Goal: Task Accomplishment & Management: Manage account settings

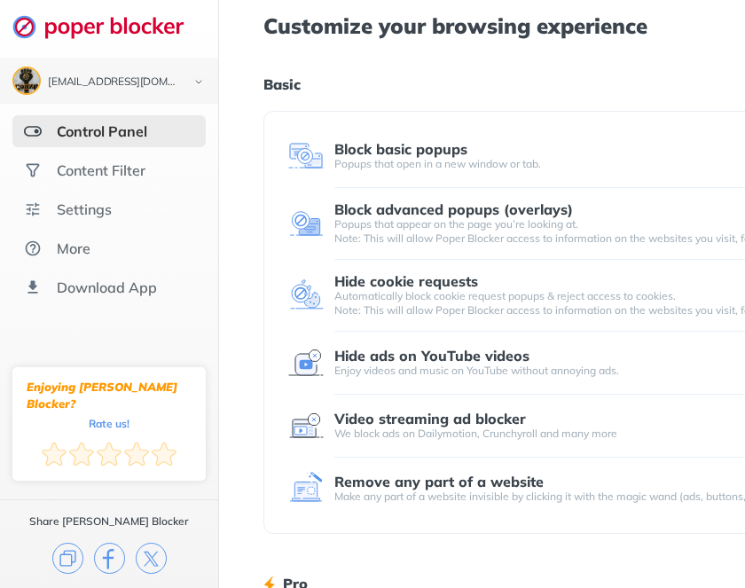
scroll to position [131, 0]
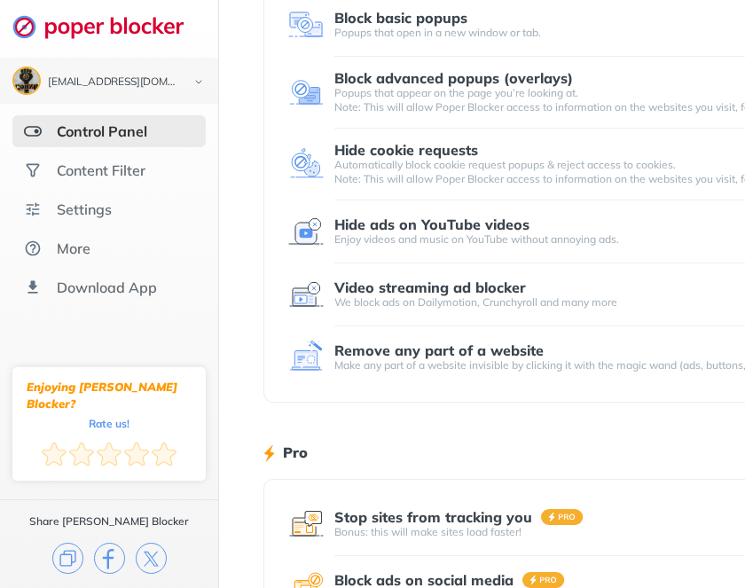
drag, startPoint x: 358, startPoint y: 232, endPoint x: 352, endPoint y: 224, distance: 10.1
click at [352, 224] on div "Hide ads on YouTube videos Enjoy videos and music on YouTube without annoying a…" at bounding box center [661, 232] width 652 height 30
click at [419, 299] on div "We block ads on Dailymotion, Crunchyroll and many more" at bounding box center [661, 302] width 652 height 14
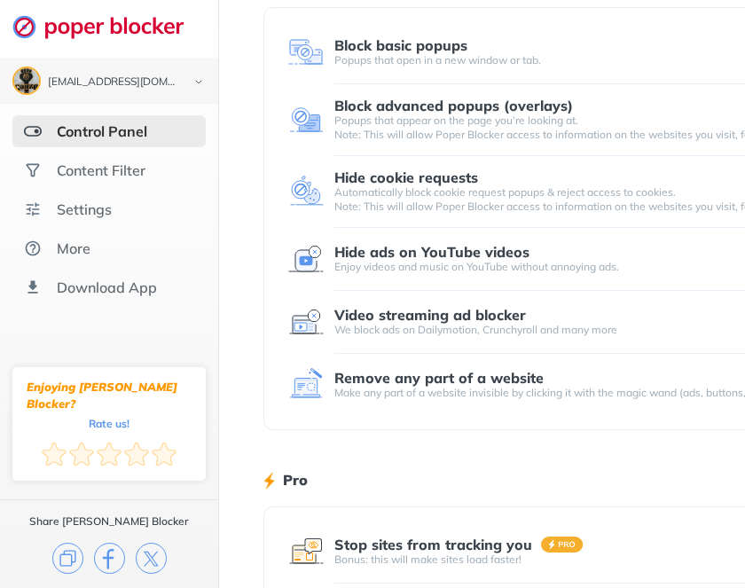
scroll to position [66, 0]
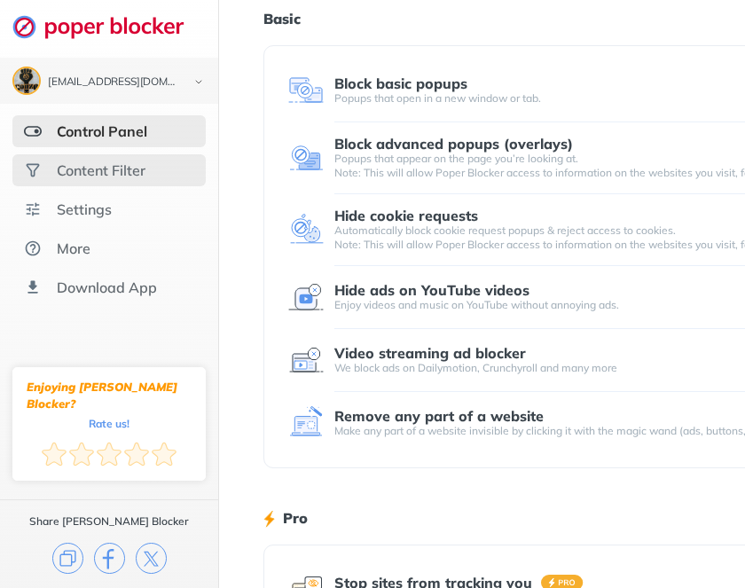
click at [59, 170] on div "Content Filter" at bounding box center [101, 170] width 89 height 18
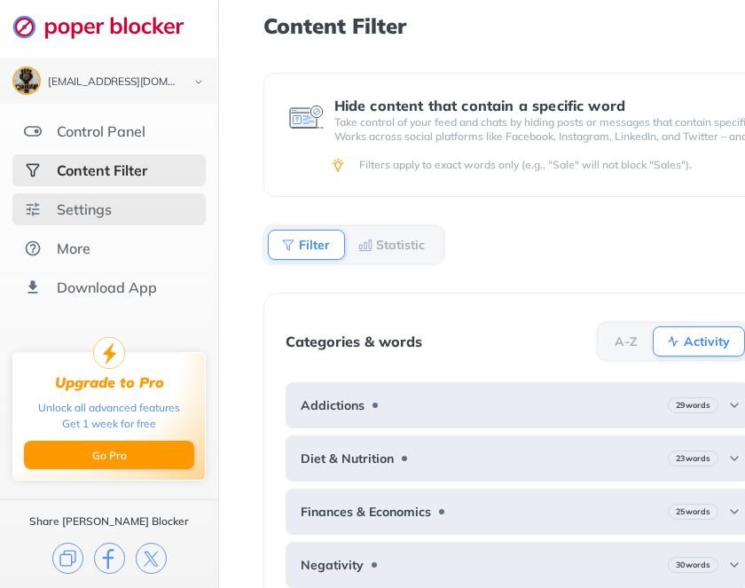
click at [117, 211] on div "Settings" at bounding box center [108, 209] width 193 height 32
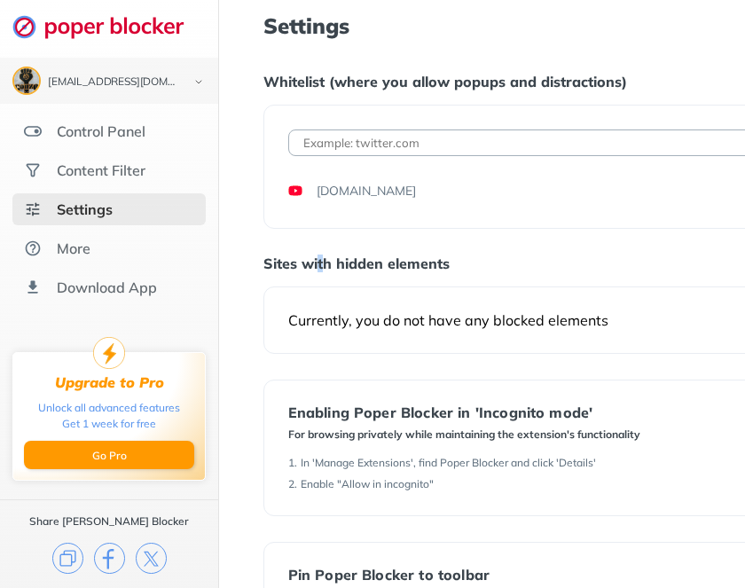
drag, startPoint x: 440, startPoint y: 141, endPoint x: 319, endPoint y: 237, distance: 154.8
click at [319, 237] on div "Settings Whitelist (where you allow popups and distractions) Add URL youtube.co…" at bounding box center [659, 402] width 791 height 777
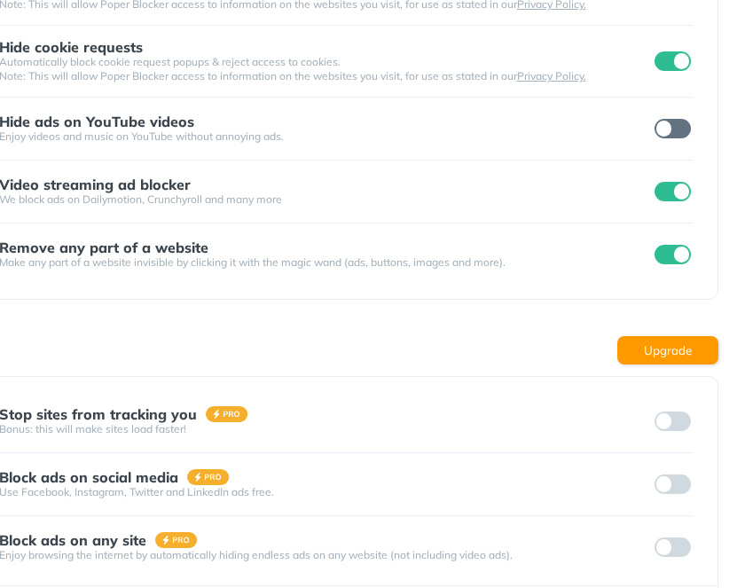
scroll to position [197, 335]
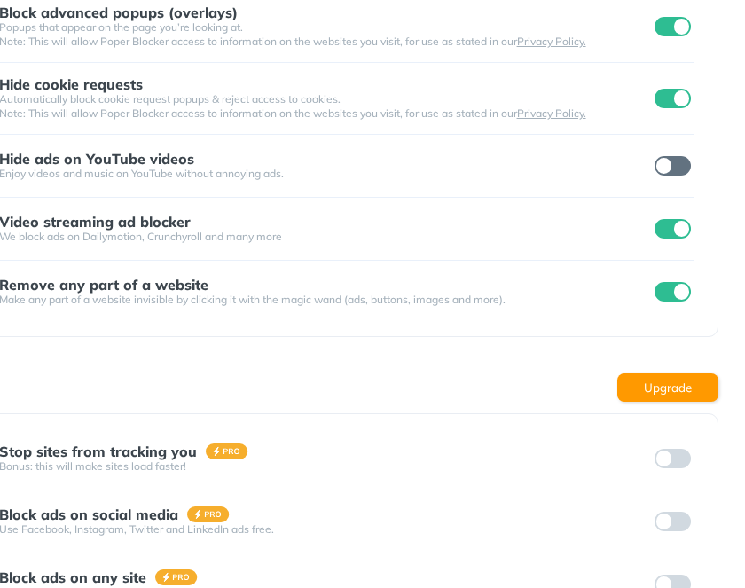
click at [234, 224] on div "Video streaming ad blocker" at bounding box center [325, 222] width 652 height 16
click at [678, 230] on input "checkbox" at bounding box center [673, 229] width 37 height 20
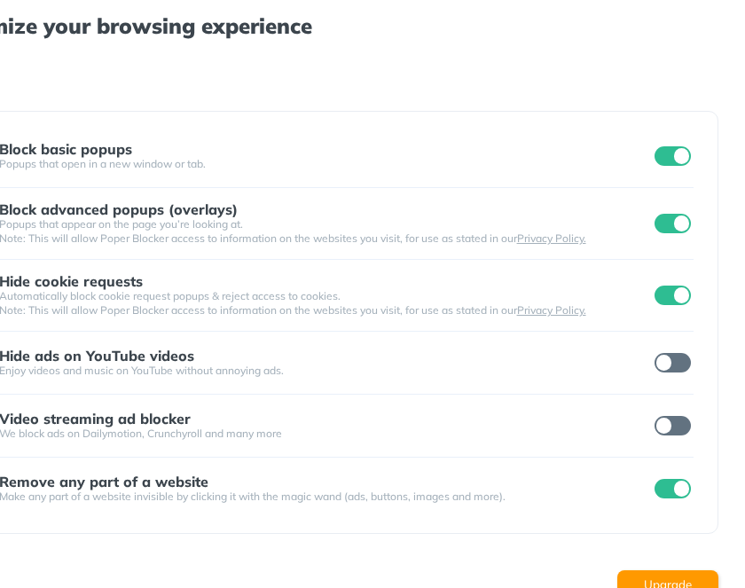
scroll to position [0, 0]
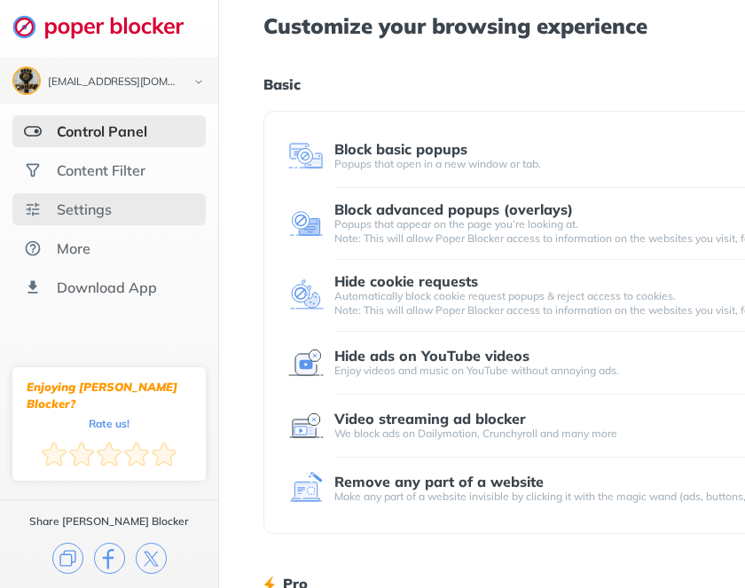
click at [92, 199] on div "Settings" at bounding box center [108, 209] width 193 height 32
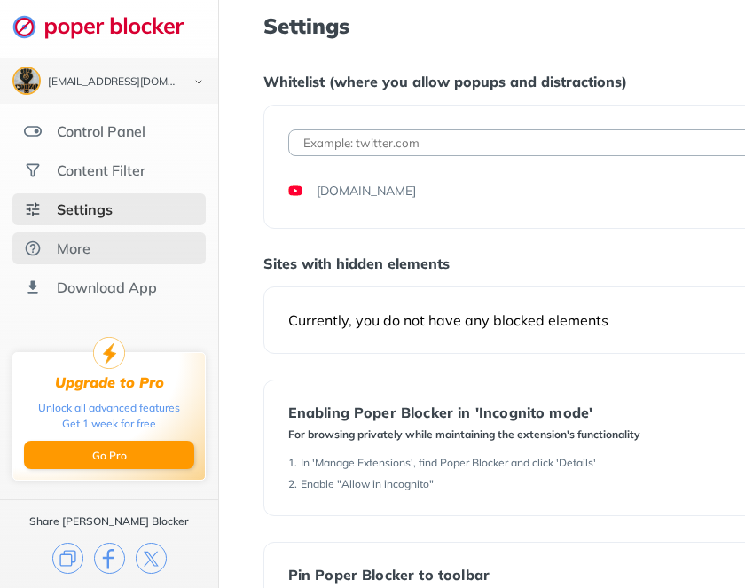
click at [69, 249] on div "More" at bounding box center [74, 249] width 34 height 18
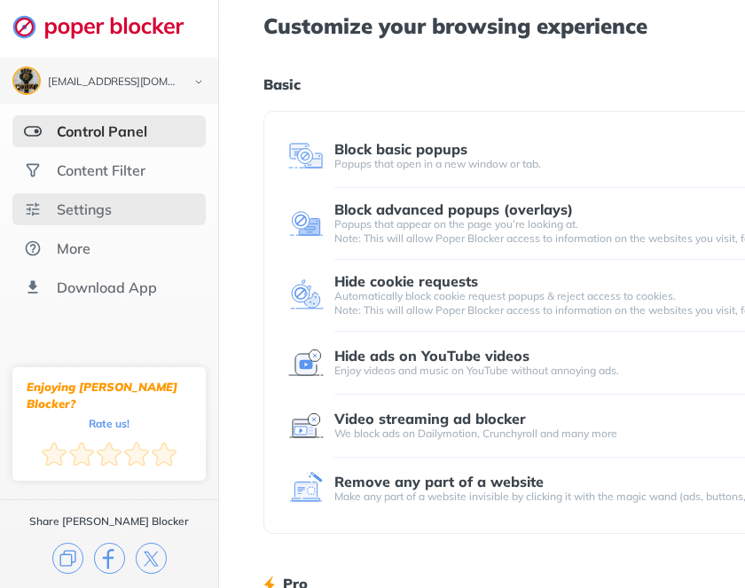
click at [90, 201] on div "Settings" at bounding box center [84, 210] width 55 height 18
click at [195, 76] on img at bounding box center [198, 82] width 21 height 19
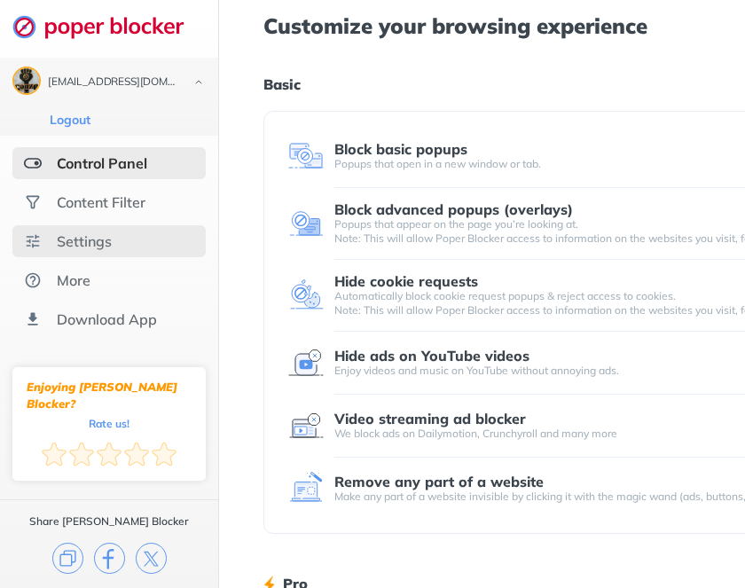
click at [149, 240] on div "Settings" at bounding box center [108, 241] width 193 height 32
